Goal: Information Seeking & Learning: Learn about a topic

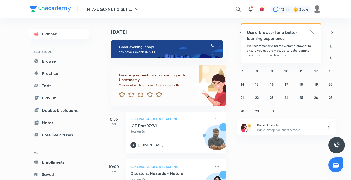
click at [312, 34] on icon at bounding box center [312, 32] width 6 height 6
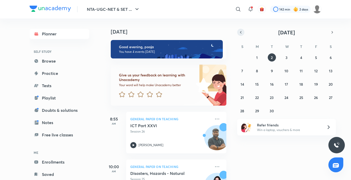
click at [242, 31] on icon "button" at bounding box center [240, 32] width 4 height 5
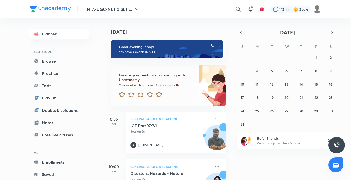
click at [317, 116] on div "27 28 29 30 31 1 2 3 4 5 6 7 8 9 10 11 12 13 14 15 16 17 18 19 20 21 22 23 24 2…" at bounding box center [286, 90] width 99 height 75
click at [318, 112] on abbr "29" at bounding box center [316, 111] width 4 height 5
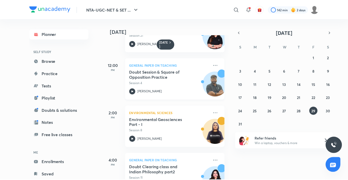
scroll to position [101, 0]
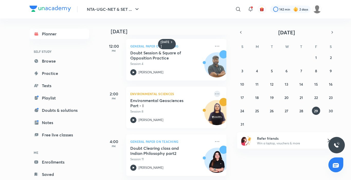
click at [214, 91] on icon at bounding box center [217, 94] width 6 height 6
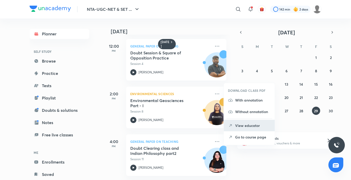
click at [247, 127] on p "View educator" at bounding box center [252, 125] width 35 height 5
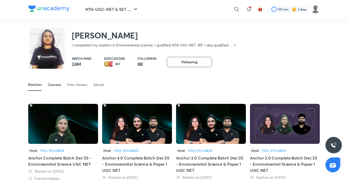
click at [55, 85] on div "Courses" at bounding box center [54, 84] width 13 height 5
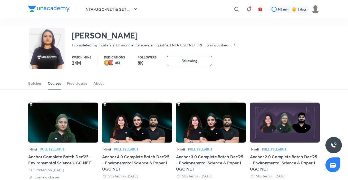
scroll to position [15, 0]
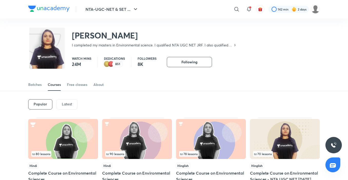
click at [70, 105] on p "Latest" at bounding box center [67, 104] width 10 height 4
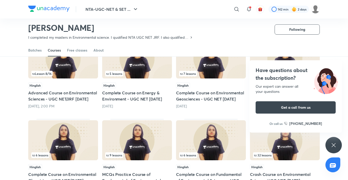
scroll to position [150, 0]
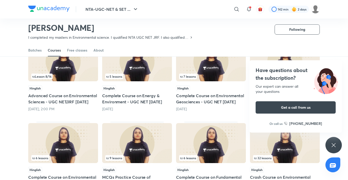
click at [335, 146] on icon at bounding box center [334, 145] width 6 height 6
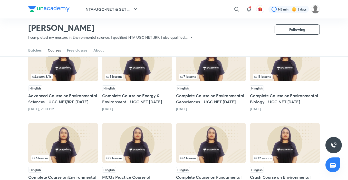
click at [279, 74] on div "11 lessons" at bounding box center [285, 77] width 64 height 6
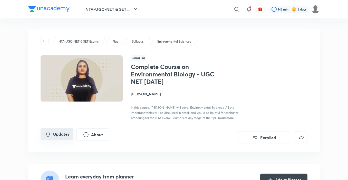
click at [64, 137] on button "Updates" at bounding box center [57, 134] width 33 height 12
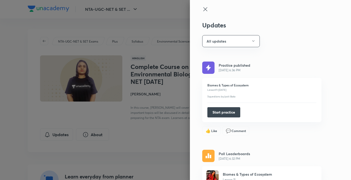
click at [204, 9] on icon at bounding box center [205, 9] width 6 height 6
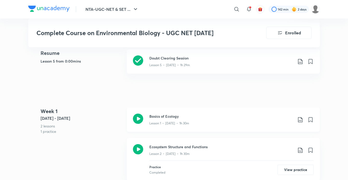
scroll to position [282, 0]
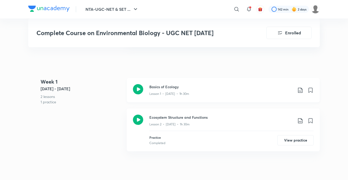
click at [299, 91] on icon at bounding box center [300, 90] width 4 height 5
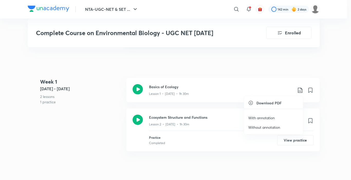
click at [267, 117] on p "With annotation" at bounding box center [261, 117] width 26 height 5
